Goal: Task Accomplishment & Management: Manage account settings

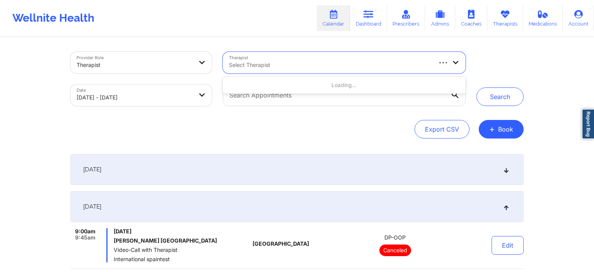
click at [278, 61] on div at bounding box center [330, 64] width 202 height 9
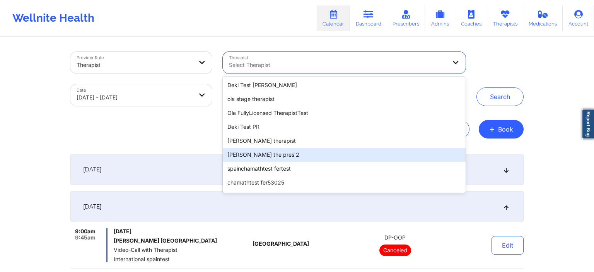
scroll to position [234, 0]
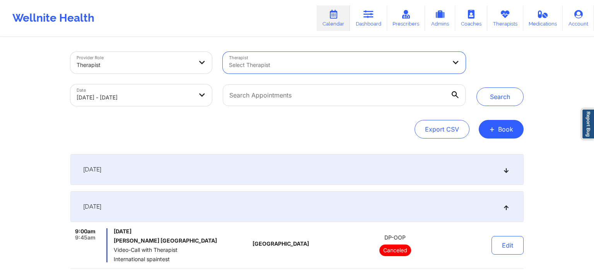
click at [278, 55] on div "Select Therapist" at bounding box center [335, 63] width 225 height 22
type input "cha"
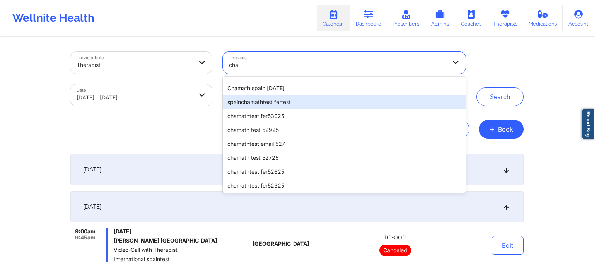
scroll to position [78, 0]
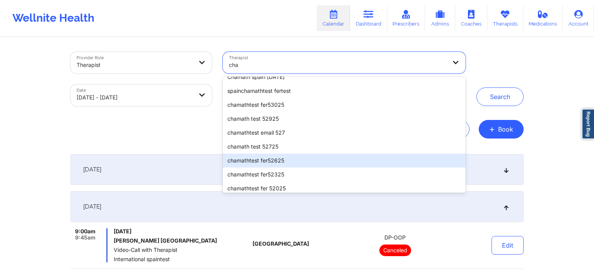
click at [307, 161] on div "chamathtest fer52625" at bounding box center [344, 161] width 243 height 14
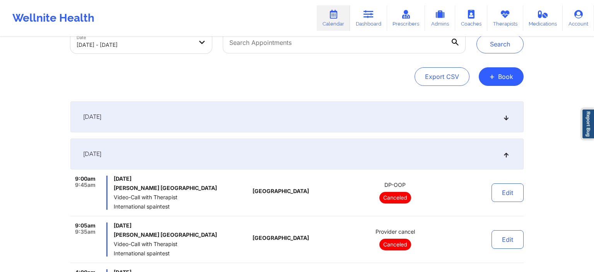
scroll to position [163, 0]
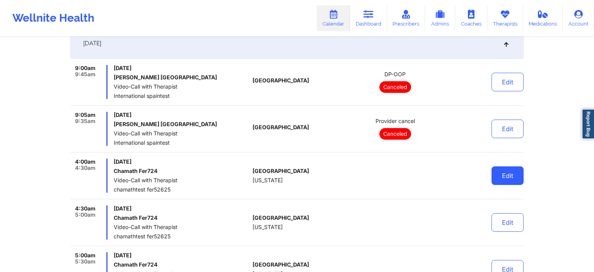
click at [510, 174] on button "Edit" at bounding box center [508, 175] width 32 height 19
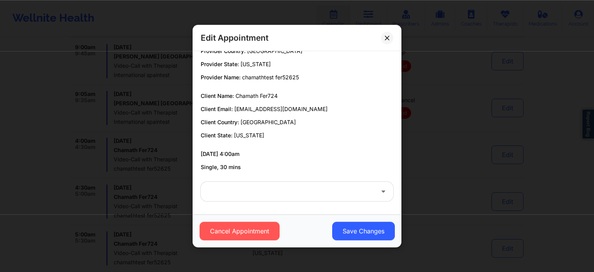
scroll to position [327, 0]
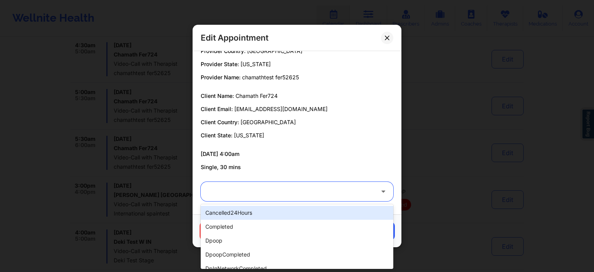
click at [344, 199] on div at bounding box center [290, 191] width 167 height 19
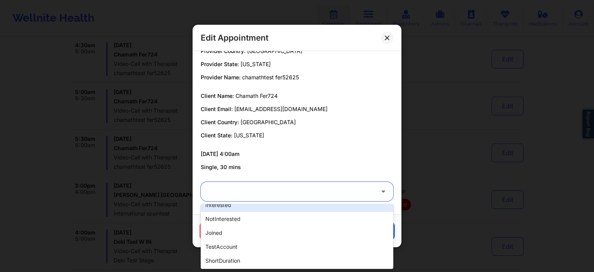
scroll to position [531, 0]
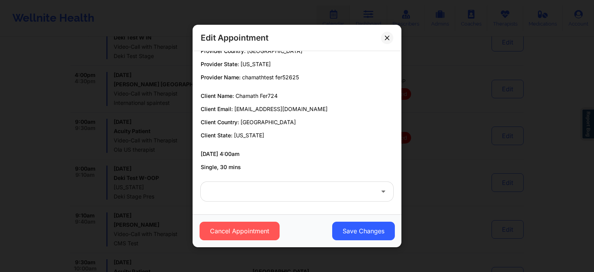
click at [331, 120] on p "Client Country: [GEOGRAPHIC_DATA]" at bounding box center [297, 122] width 193 height 8
click at [386, 39] on icon at bounding box center [387, 38] width 4 height 4
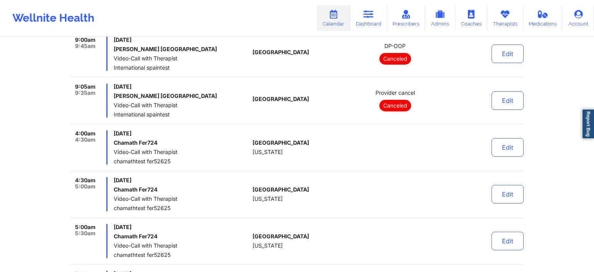
scroll to position [0, 0]
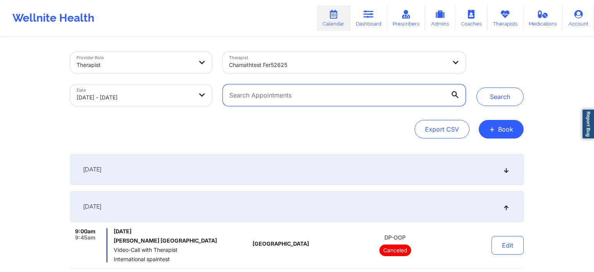
click at [283, 94] on input "text" at bounding box center [344, 95] width 243 height 22
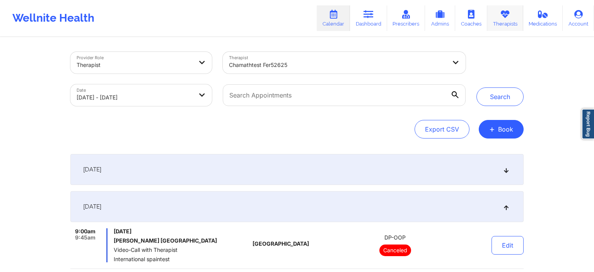
click at [500, 25] on link "Therapists" at bounding box center [506, 18] width 36 height 26
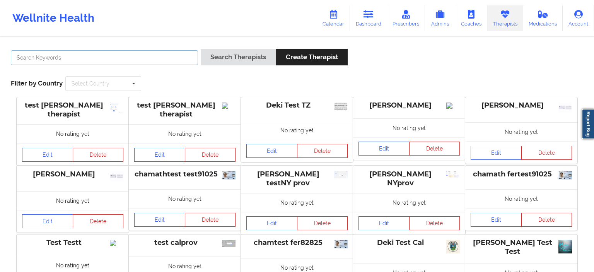
click at [119, 63] on input "text" at bounding box center [104, 57] width 187 height 15
click at [117, 58] on input "text" at bounding box center [104, 57] width 187 height 15
click at [77, 59] on input "cha" at bounding box center [104, 57] width 187 height 15
type input "chamathtest"
click at [201, 49] on button "Search Therapists" at bounding box center [238, 57] width 75 height 17
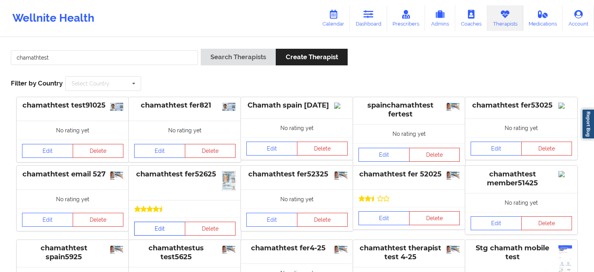
click at [173, 230] on link "Edit" at bounding box center [159, 229] width 51 height 14
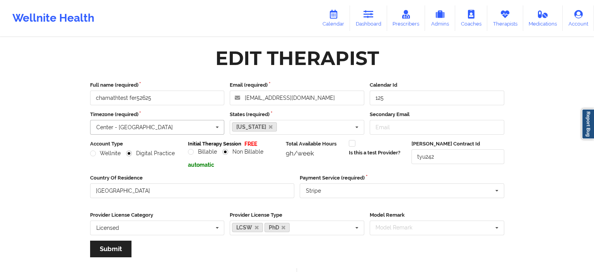
click at [159, 130] on input "text" at bounding box center [158, 127] width 134 height 14
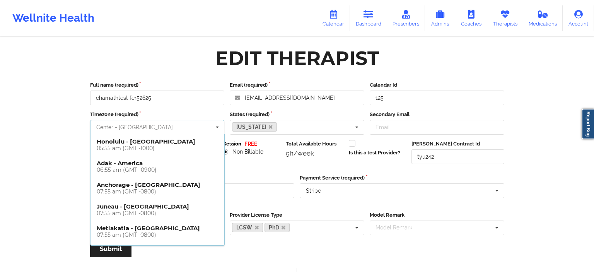
scroll to position [279, 0]
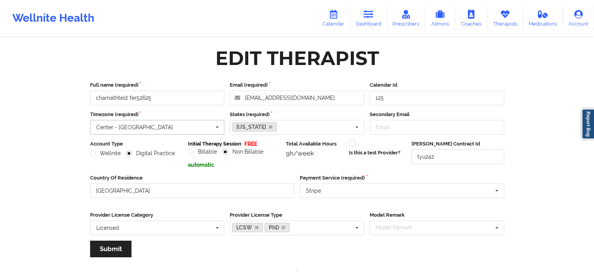
click at [173, 129] on input "text" at bounding box center [158, 127] width 134 height 14
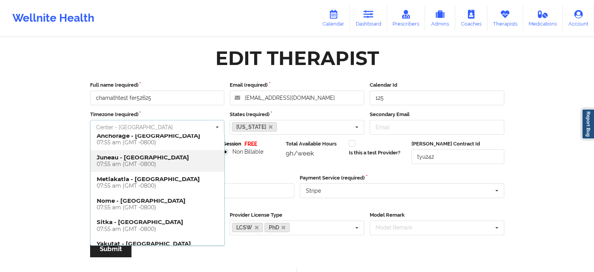
scroll to position [0, 0]
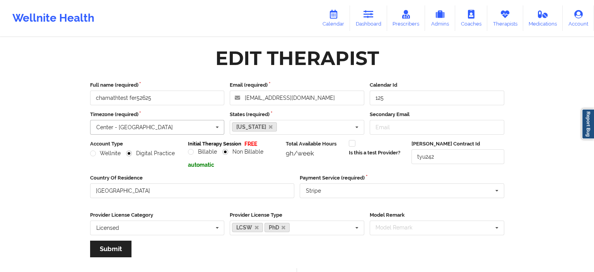
click at [137, 129] on div "Center - [GEOGRAPHIC_DATA]" at bounding box center [134, 127] width 77 height 5
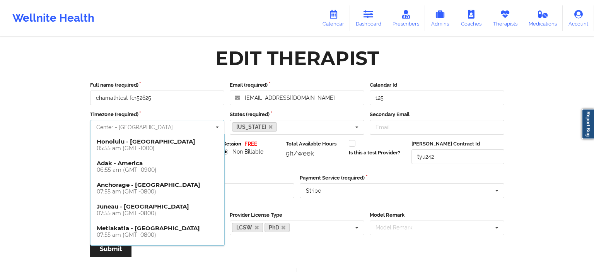
scroll to position [279, 0]
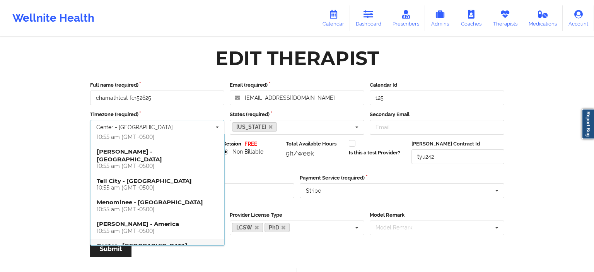
drag, startPoint x: 14, startPoint y: 156, endPoint x: 21, endPoint y: 154, distance: 6.8
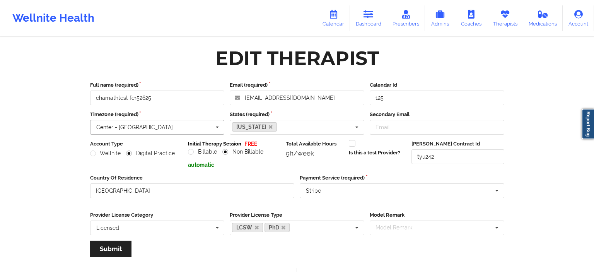
click at [174, 128] on input "text" at bounding box center [158, 127] width 134 height 14
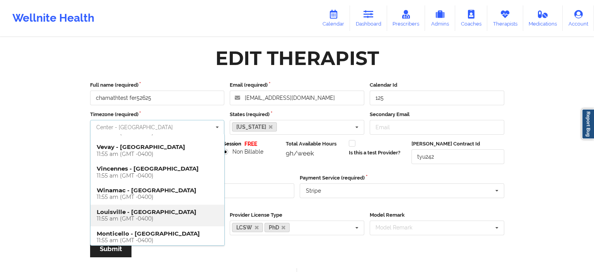
scroll to position [495, 0]
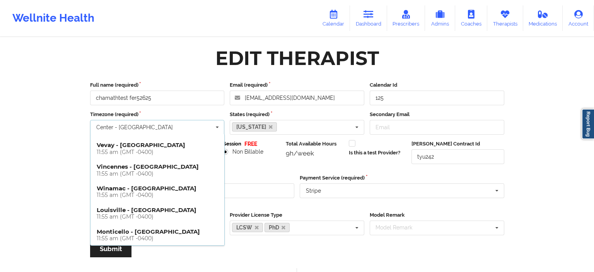
click at [111, 257] on div "11:55 am (GMT -0400)" at bounding box center [158, 260] width 122 height 7
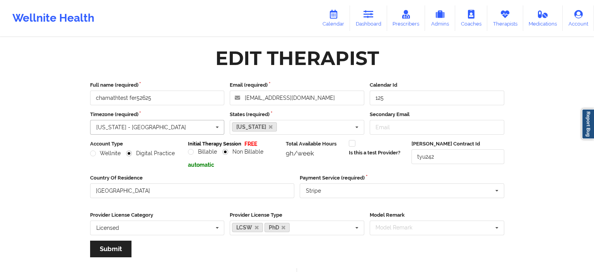
click at [171, 130] on input "text" at bounding box center [158, 127] width 134 height 14
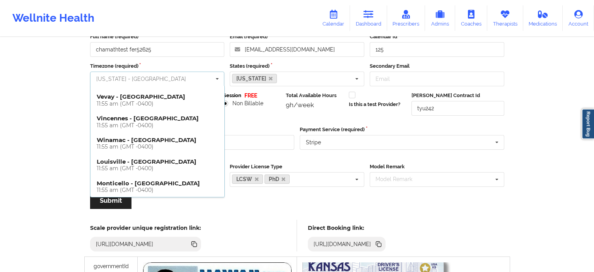
scroll to position [122, 0]
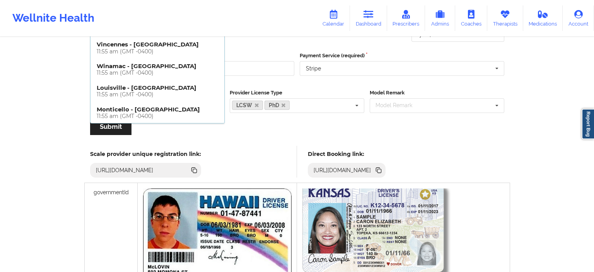
click at [134, 127] on h4 "[US_STATE] - [GEOGRAPHIC_DATA] 11:55 am (GMT -0400)" at bounding box center [158, 134] width 122 height 14
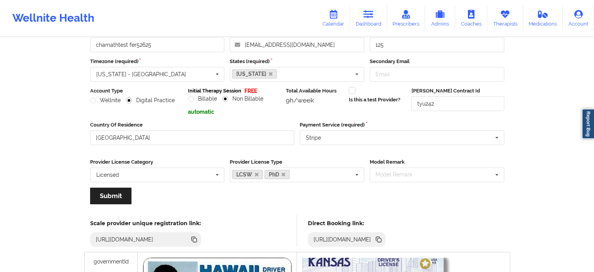
scroll to position [41, 0]
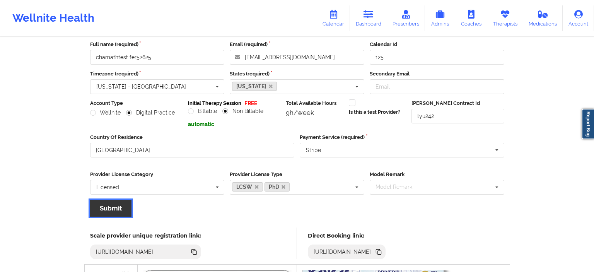
click at [118, 207] on button "Submit" at bounding box center [110, 208] width 41 height 17
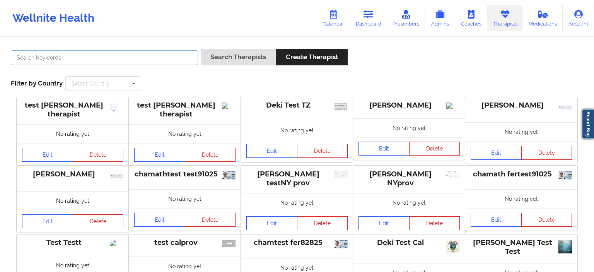
drag, startPoint x: 109, startPoint y: 54, endPoint x: 102, endPoint y: 50, distance: 7.8
click at [109, 53] on input "text" at bounding box center [104, 57] width 187 height 15
type input "chamath"
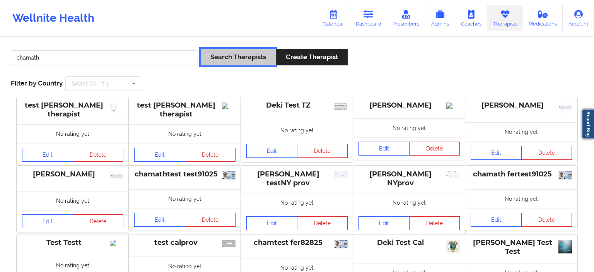
click at [268, 58] on button "Search Therapists" at bounding box center [238, 57] width 75 height 17
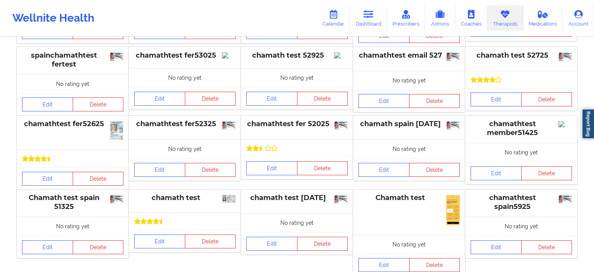
scroll to position [122, 0]
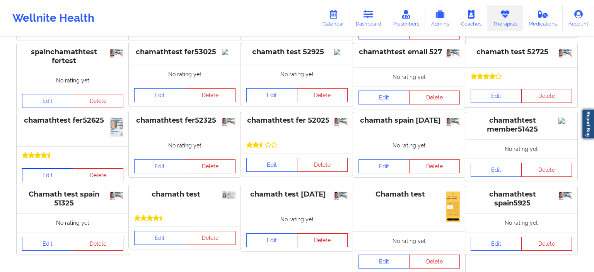
click at [30, 180] on link "Edit" at bounding box center [47, 175] width 51 height 14
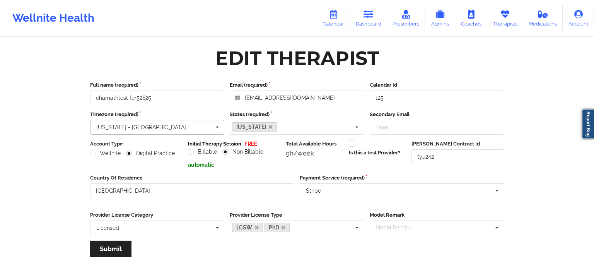
click at [163, 131] on input "text" at bounding box center [158, 127] width 134 height 14
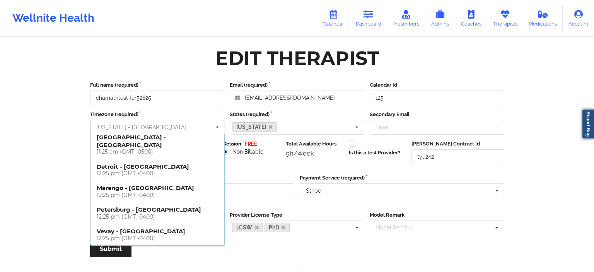
scroll to position [371, 0]
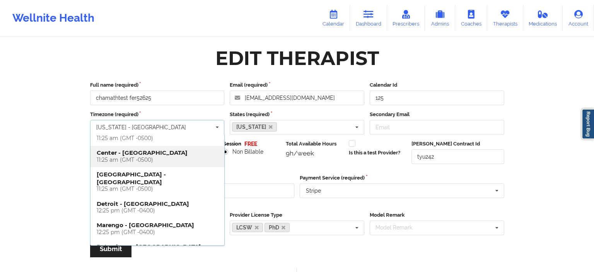
click at [134, 157] on div "11:25 am (GMT -0500)" at bounding box center [158, 160] width 122 height 7
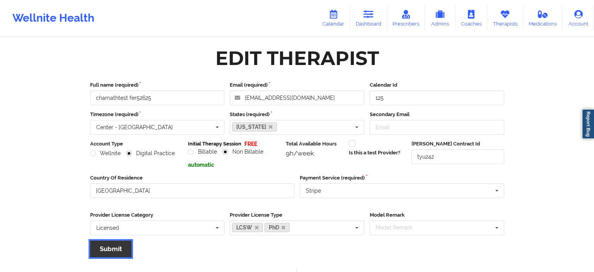
click at [113, 250] on button "Submit" at bounding box center [110, 249] width 41 height 17
